Goal: Transaction & Acquisition: Book appointment/travel/reservation

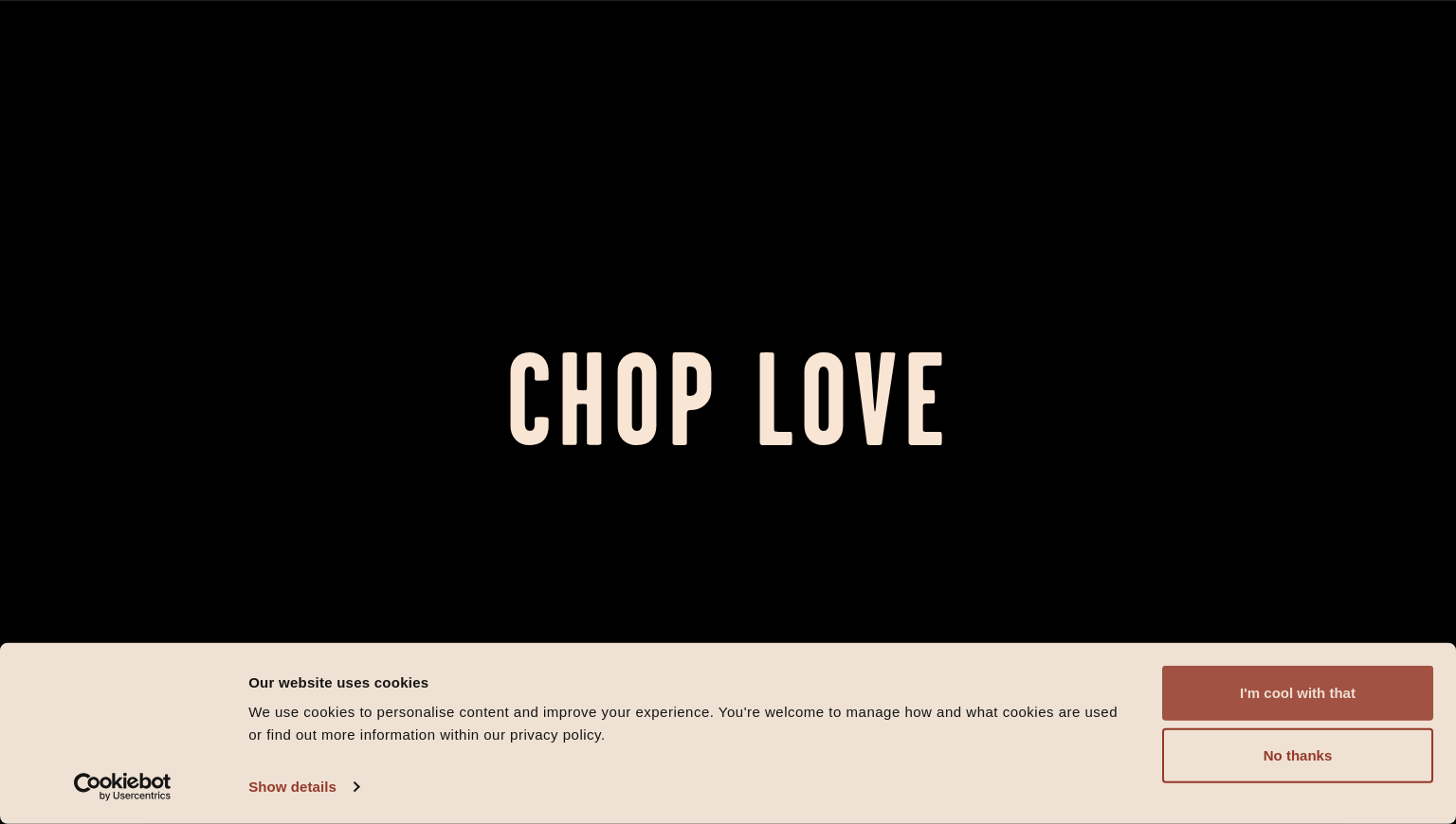
click at [1289, 685] on button "I'm cool with that" at bounding box center [1297, 693] width 271 height 55
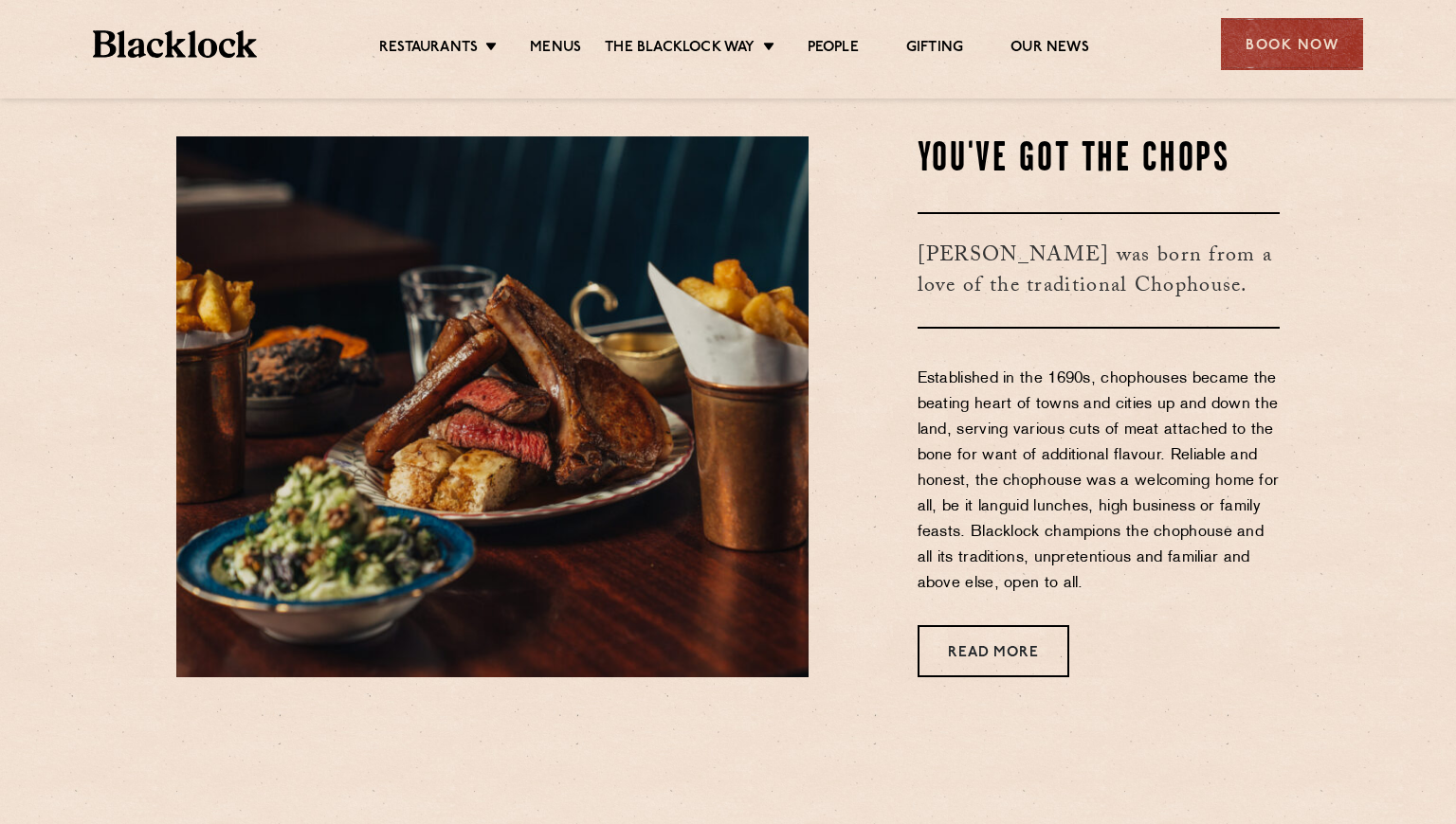
scroll to position [748, 0]
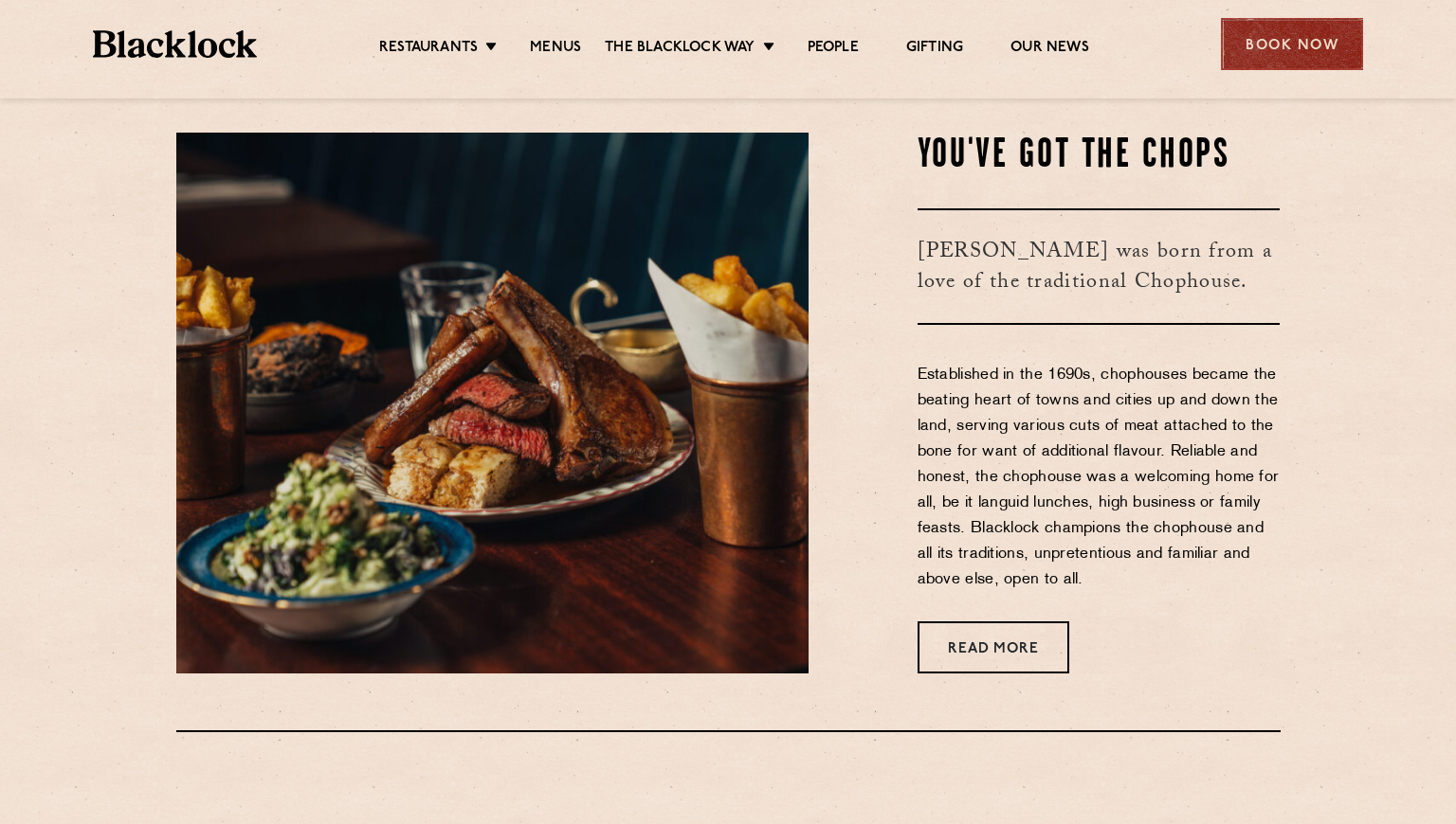
click at [1280, 63] on div "Book Now" at bounding box center [1291, 45] width 142 height 52
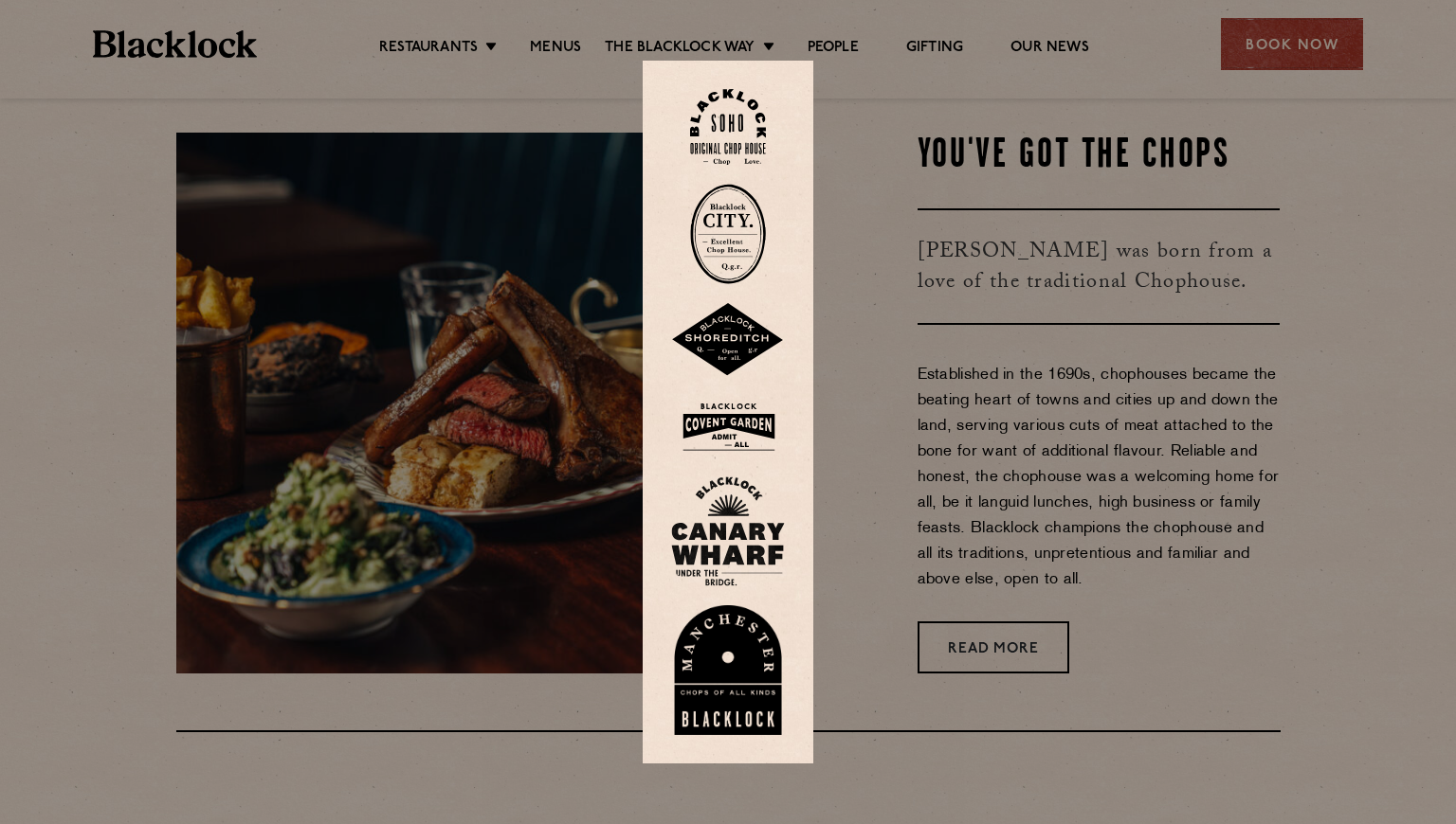
click at [896, 243] on div at bounding box center [728, 412] width 1456 height 824
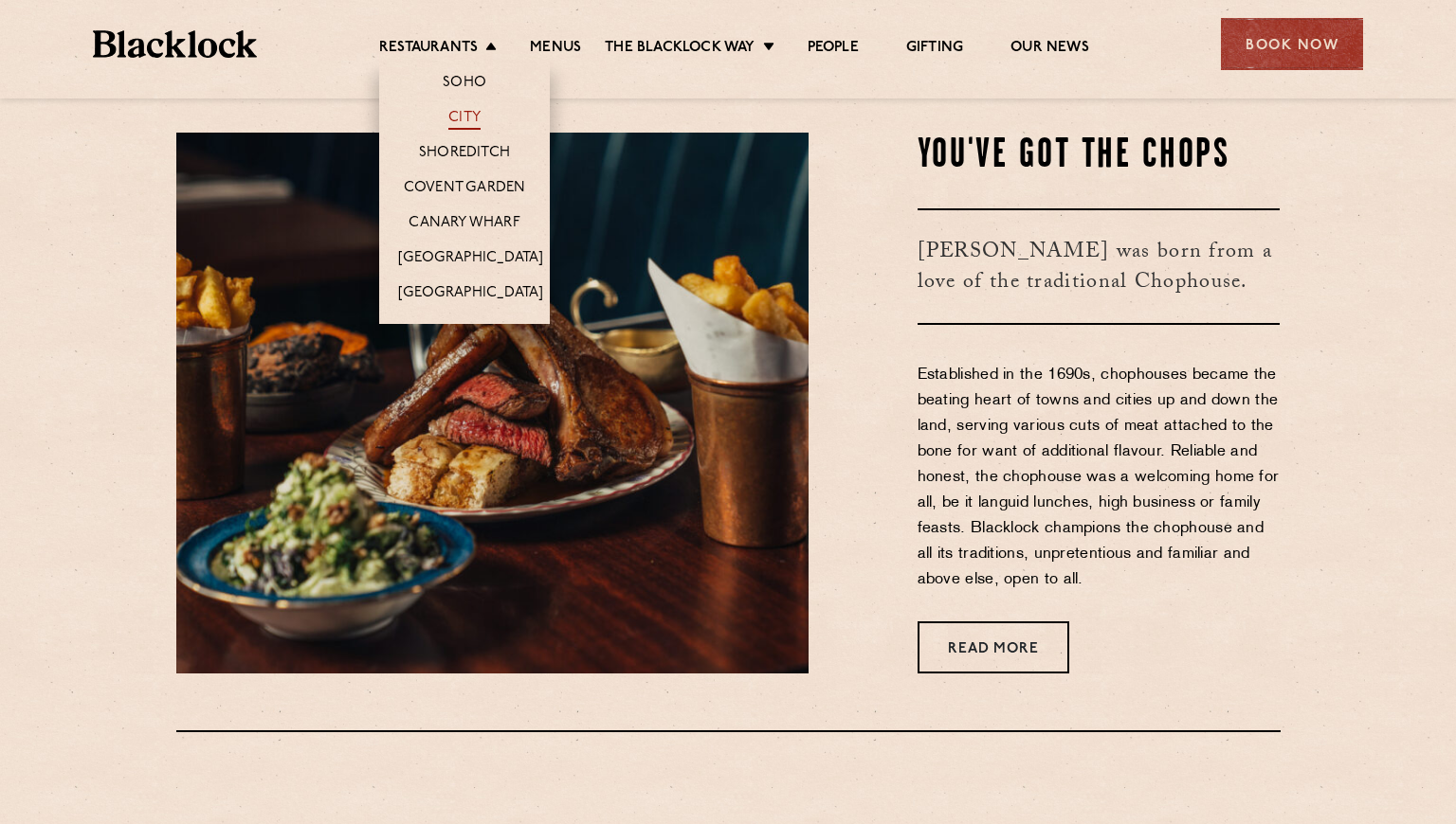
click at [473, 116] on link "City" at bounding box center [464, 120] width 32 height 21
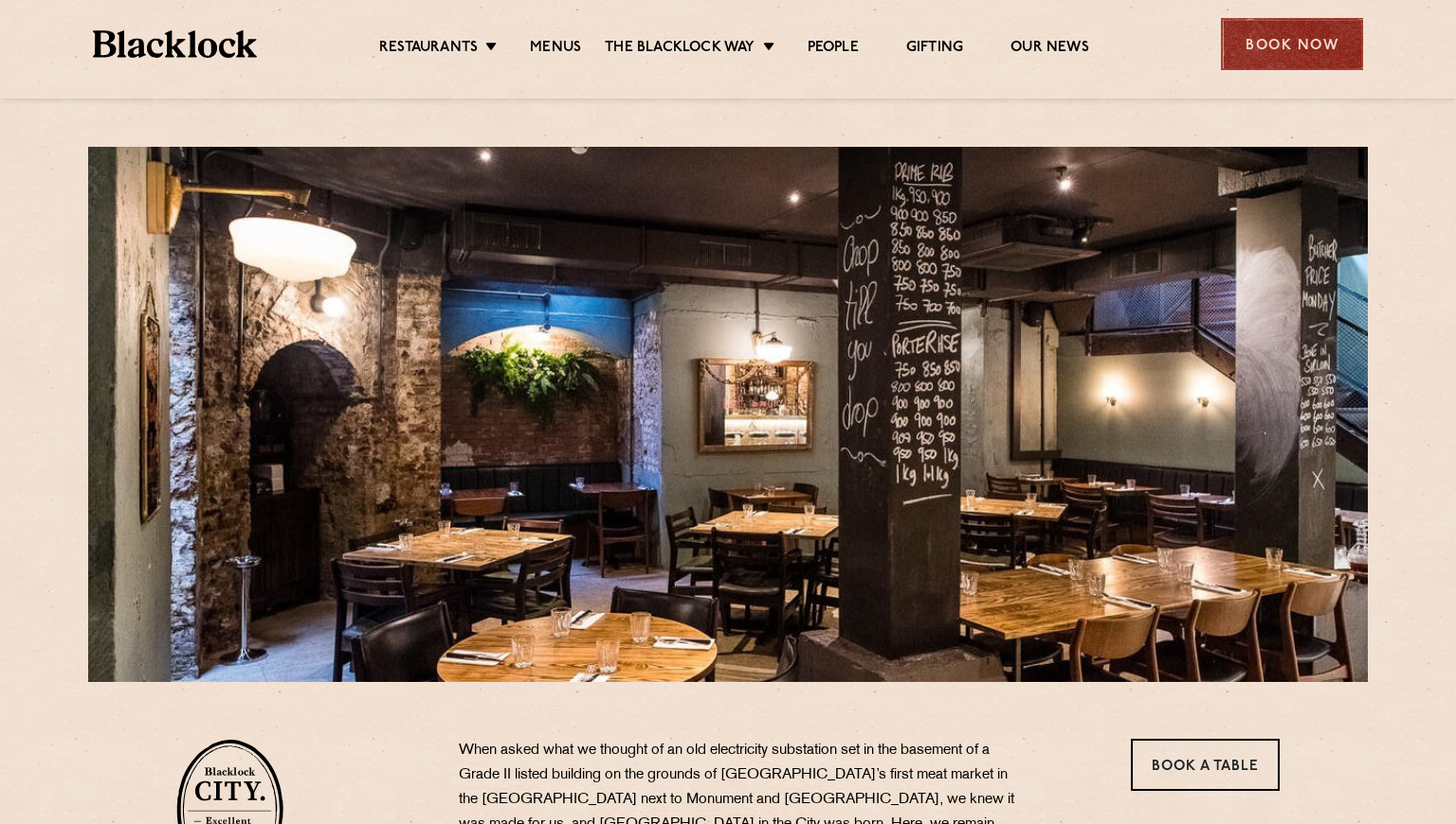
click at [1297, 49] on div "Book Now" at bounding box center [1291, 45] width 142 height 52
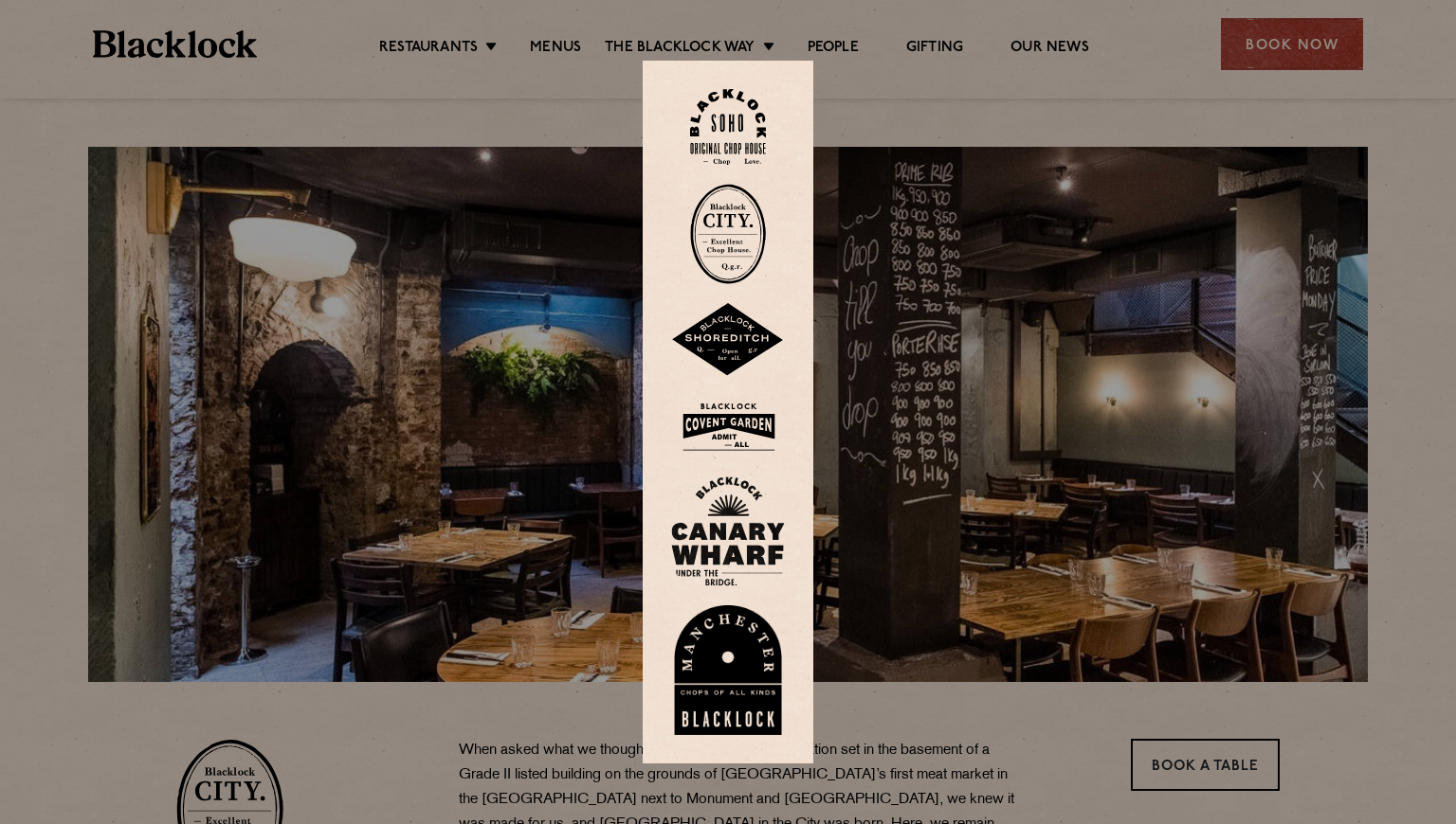
click at [726, 254] on img at bounding box center [728, 234] width 76 height 101
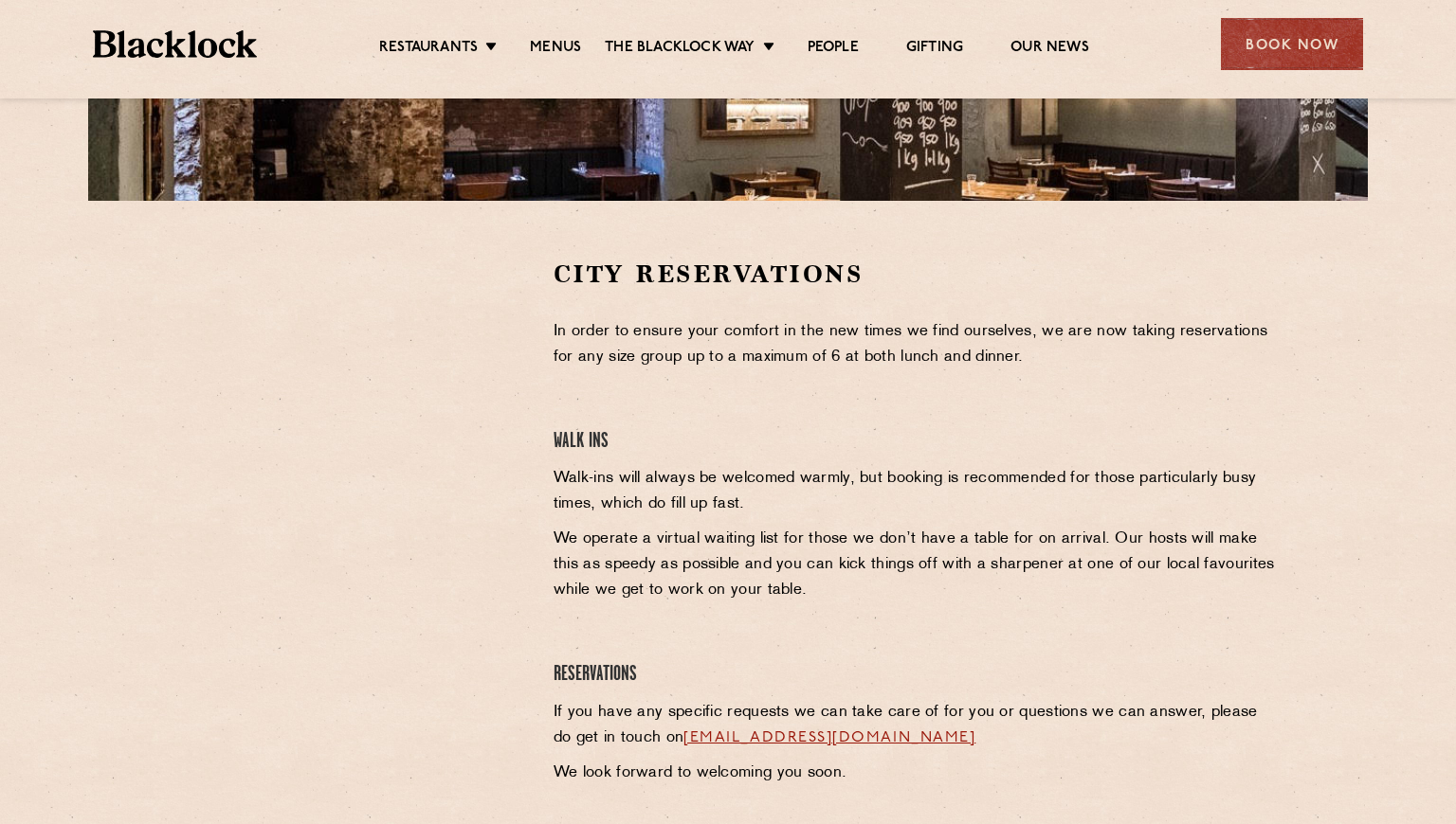
scroll to position [497, 0]
